Goal: Transaction & Acquisition: Book appointment/travel/reservation

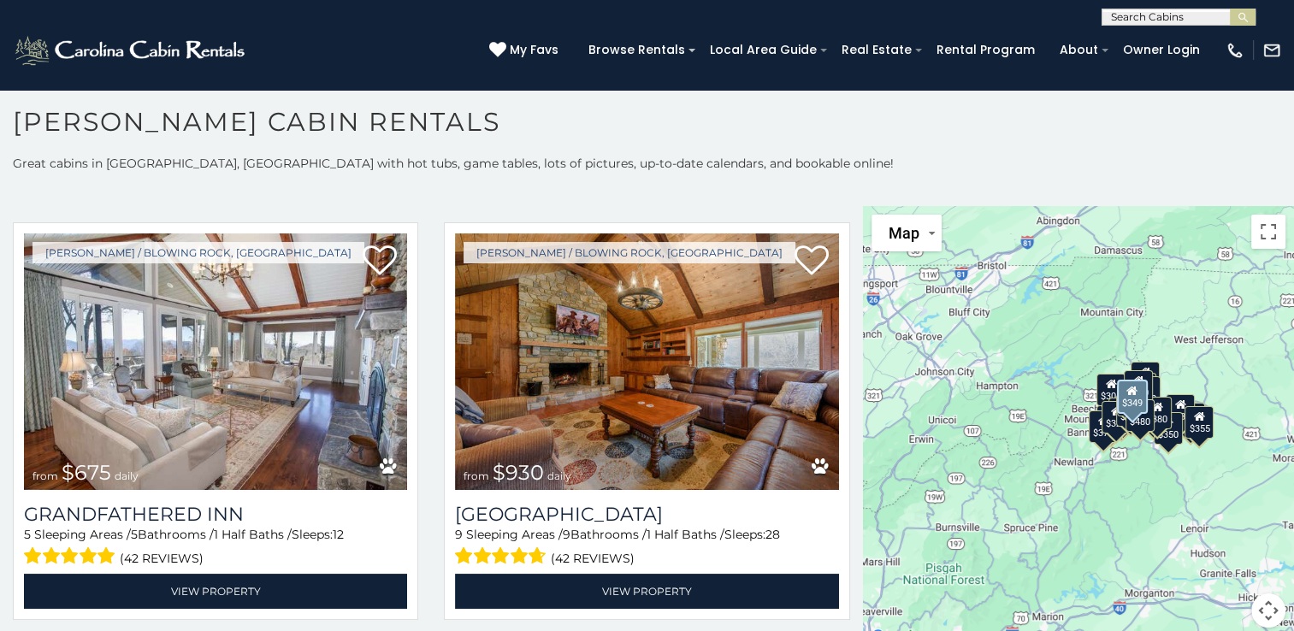
scroll to position [1284, 0]
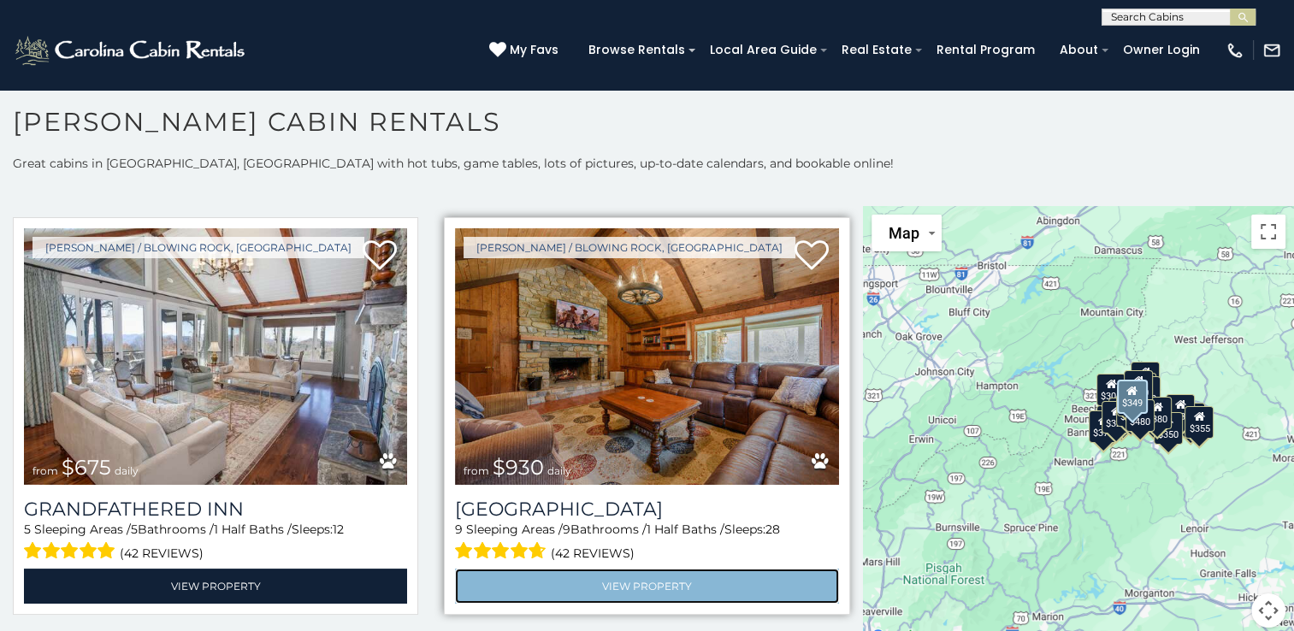
click at [737, 582] on link "View Property" at bounding box center [646, 586] width 383 height 35
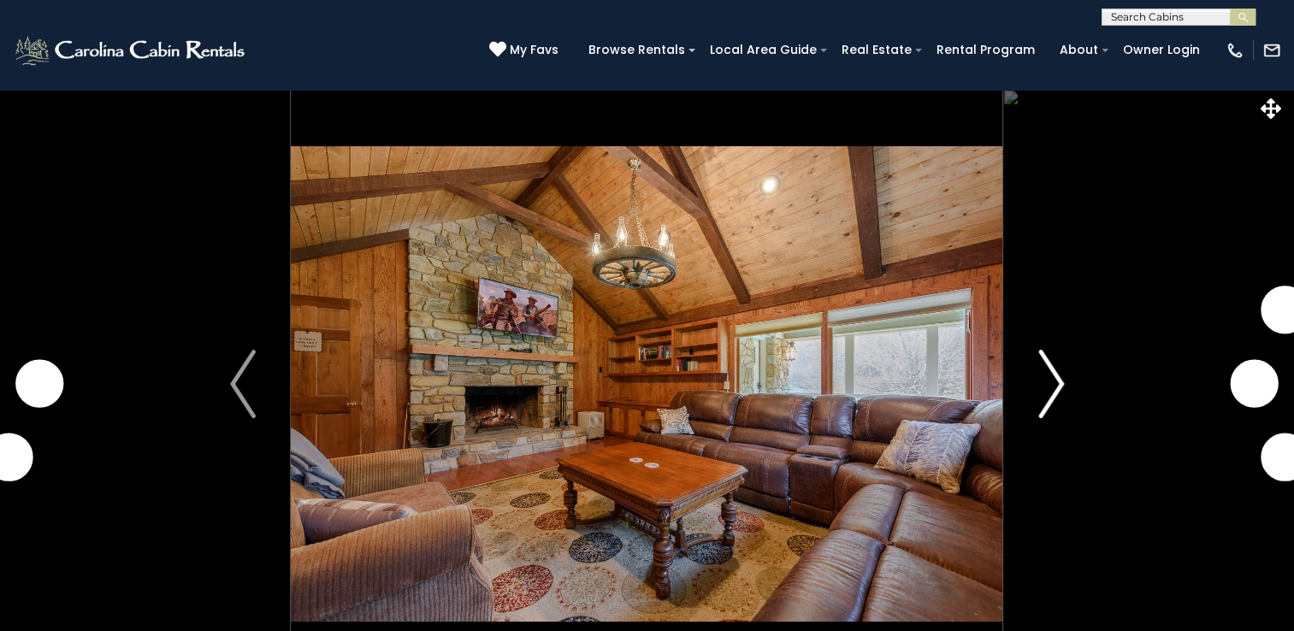
click at [1057, 396] on img "Next" at bounding box center [1051, 384] width 26 height 68
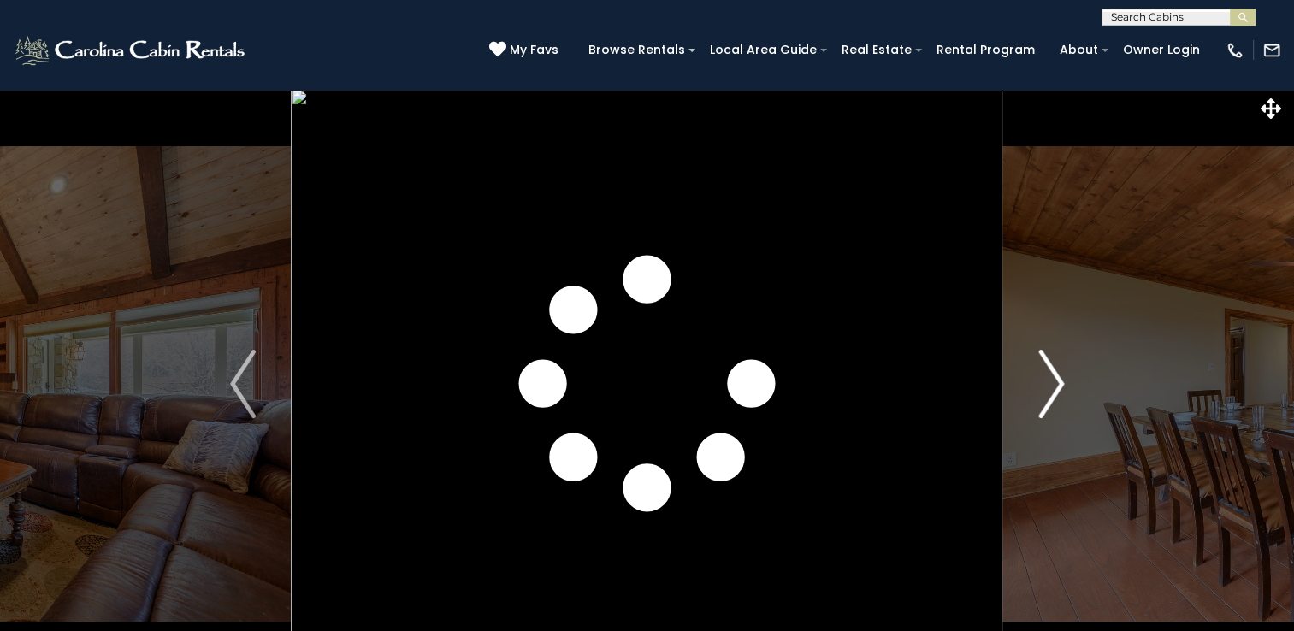
click at [1057, 398] on img "Next" at bounding box center [1051, 384] width 26 height 68
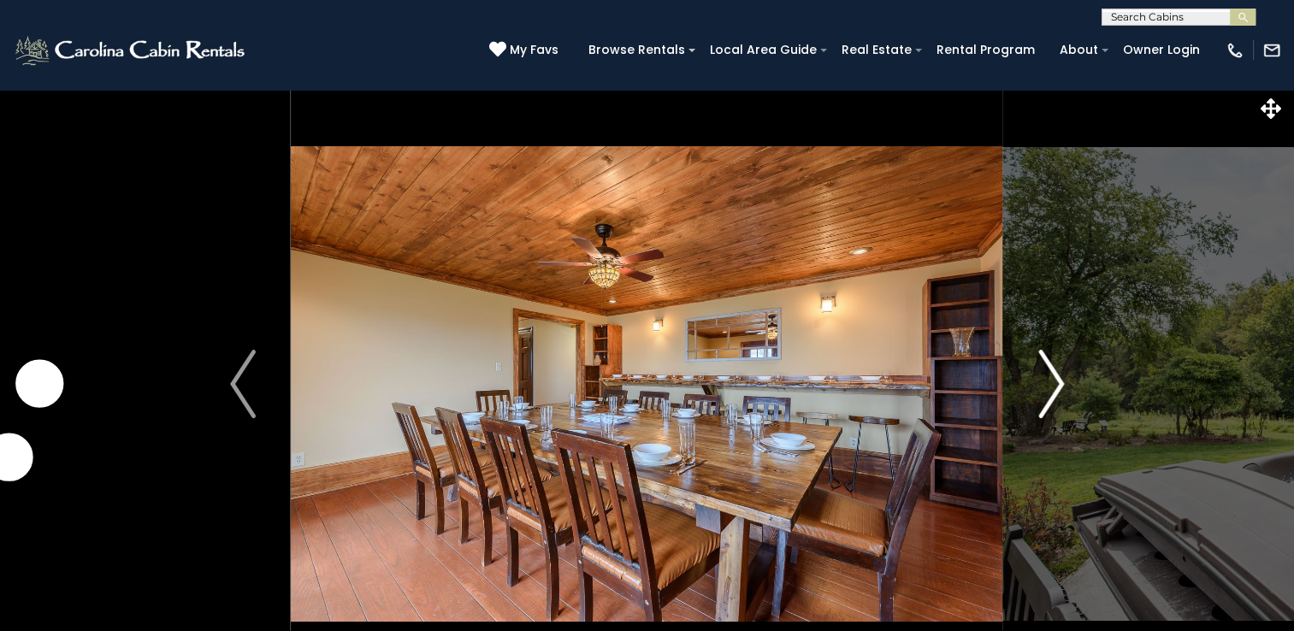
click at [1063, 382] on img "Next" at bounding box center [1051, 384] width 26 height 68
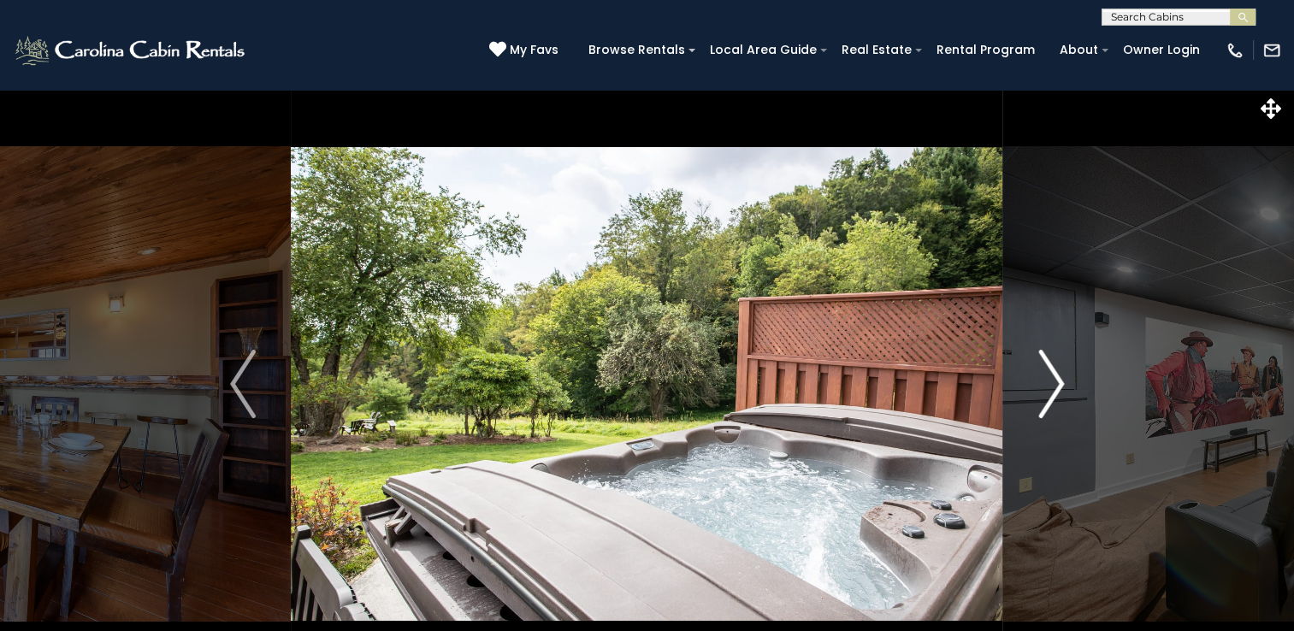
click at [1074, 397] on button "Next" at bounding box center [1051, 384] width 96 height 590
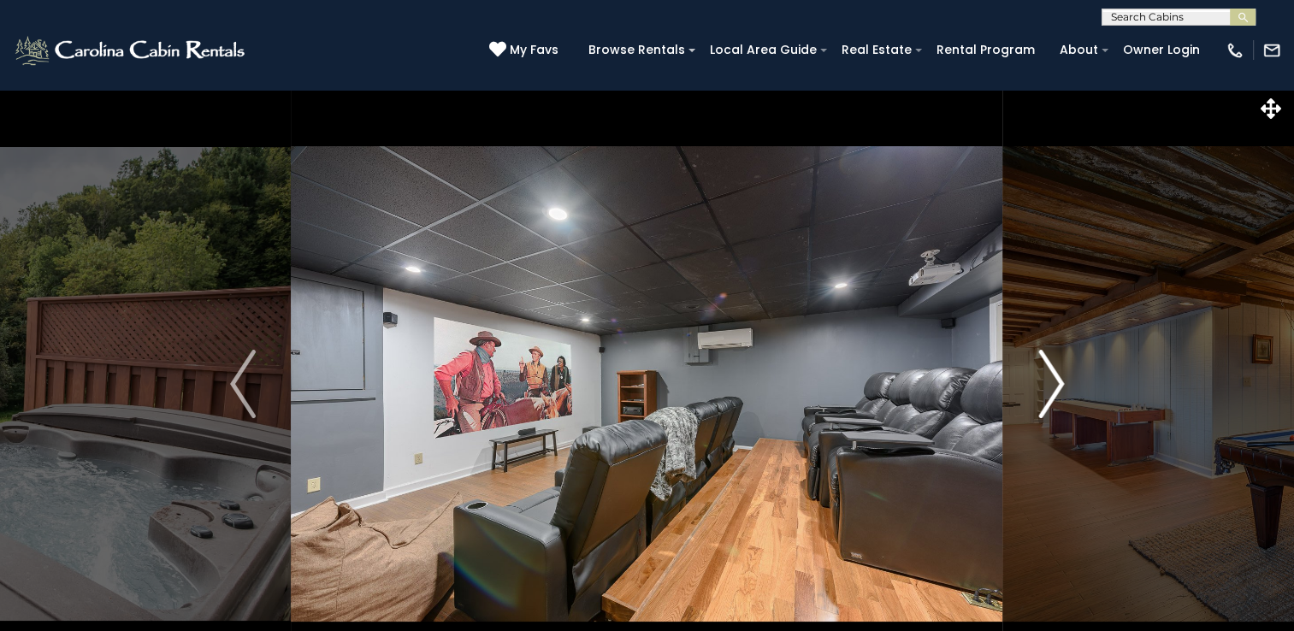
click at [1080, 399] on button "Next" at bounding box center [1051, 384] width 96 height 590
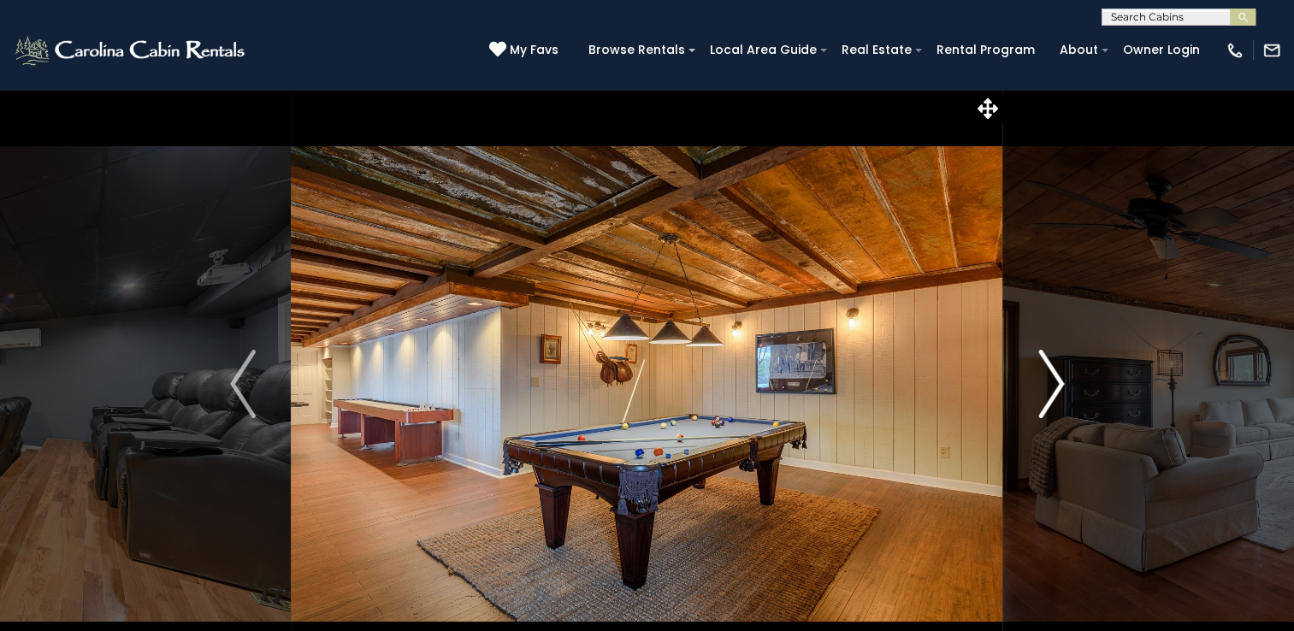
click at [1061, 392] on img "Next" at bounding box center [1051, 384] width 26 height 68
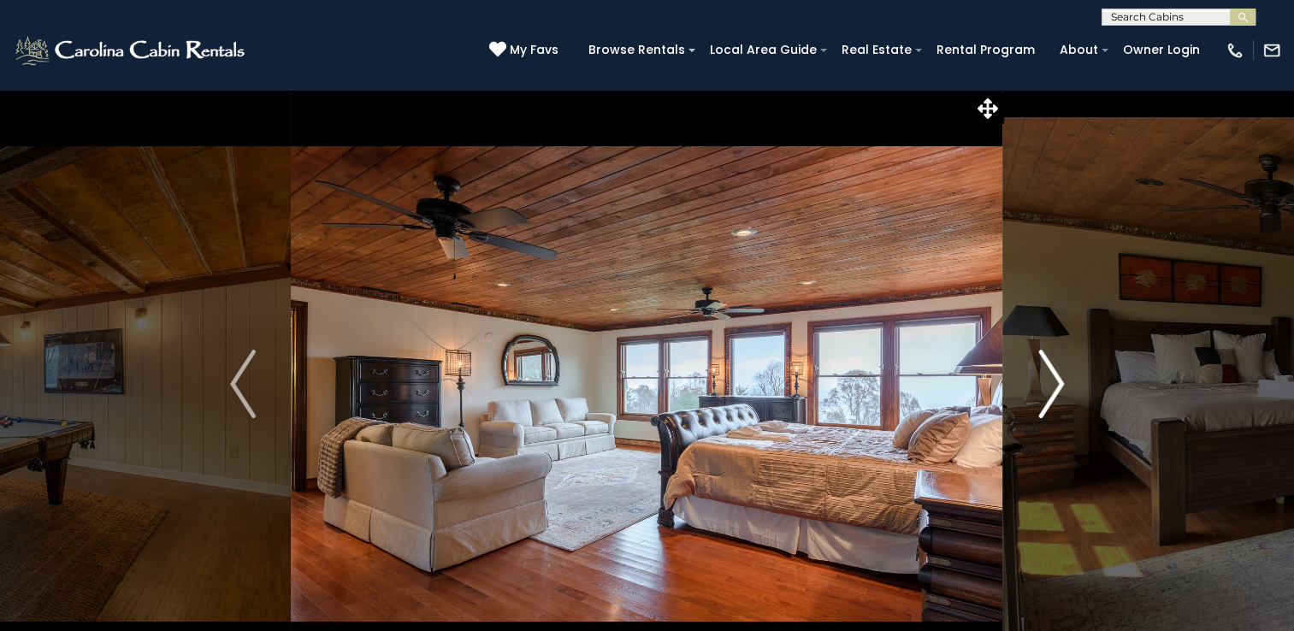
click at [1077, 388] on button "Next" at bounding box center [1051, 384] width 96 height 590
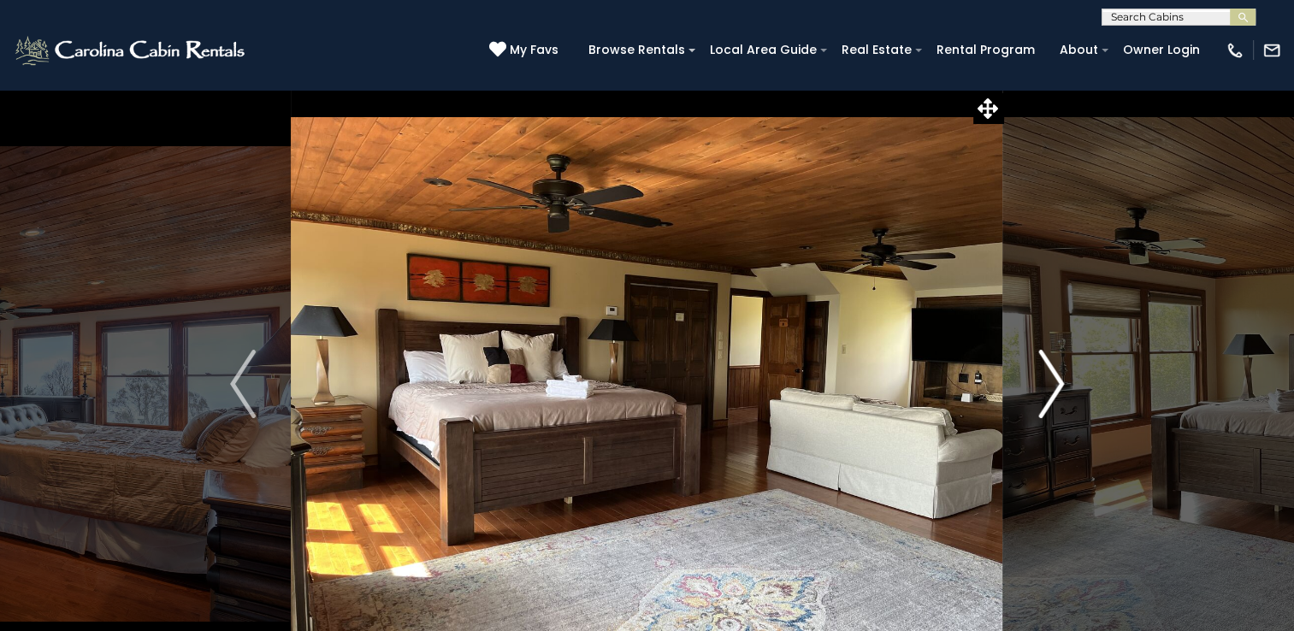
click at [1063, 392] on img "Next" at bounding box center [1051, 384] width 26 height 68
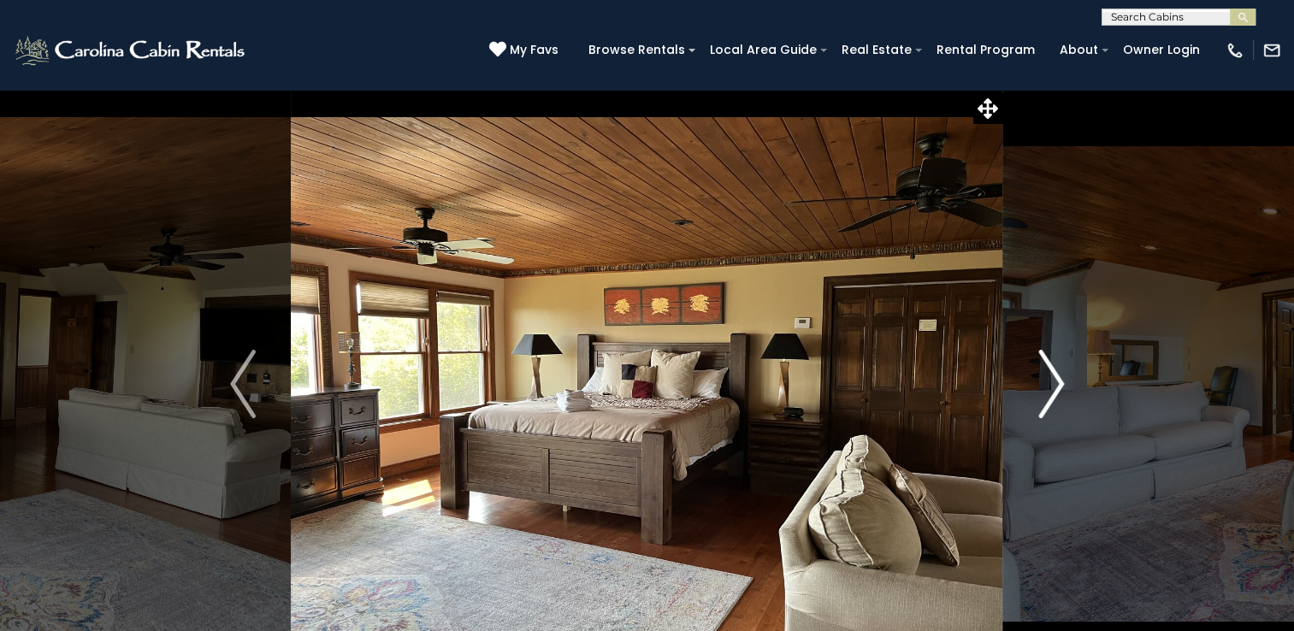
click at [1068, 385] on button "Next" at bounding box center [1051, 384] width 96 height 590
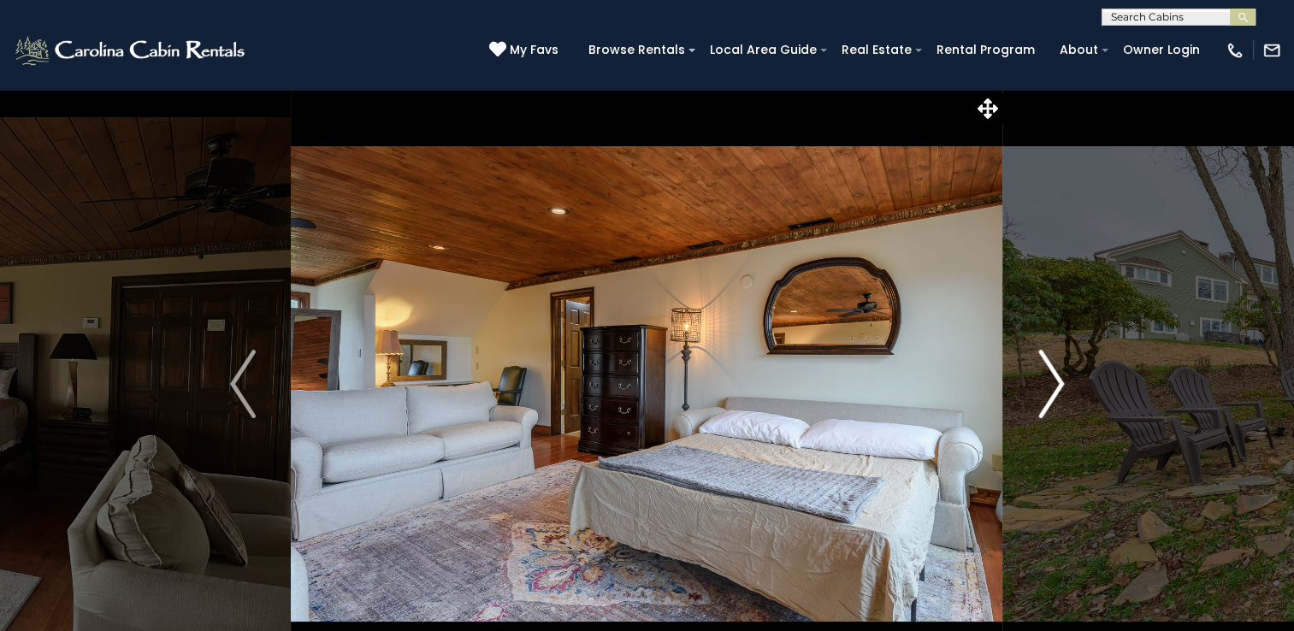
click at [1074, 389] on button "Next" at bounding box center [1051, 384] width 96 height 590
